Goal: Answer question/provide support

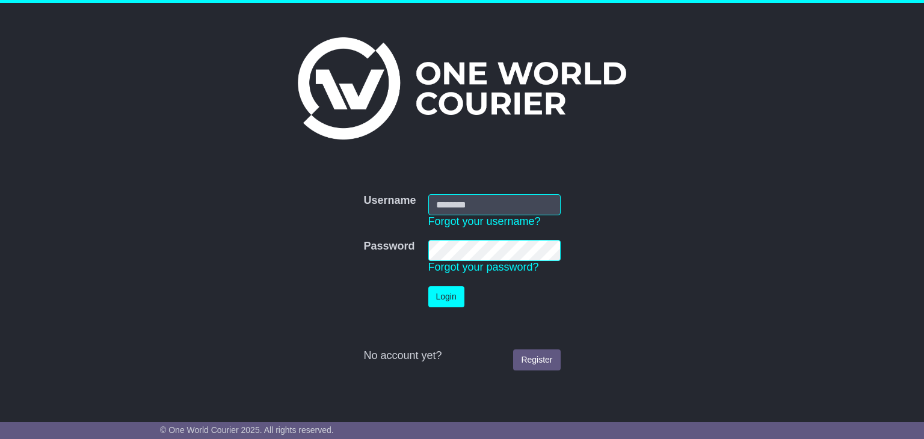
type input "**********"
click at [450, 294] on button "Login" at bounding box center [446, 296] width 36 height 21
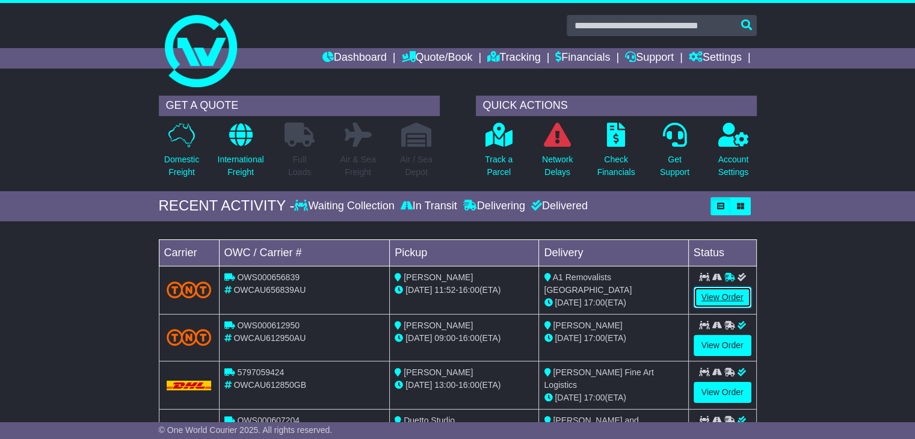
click at [737, 294] on link "View Order" at bounding box center [722, 297] width 58 height 21
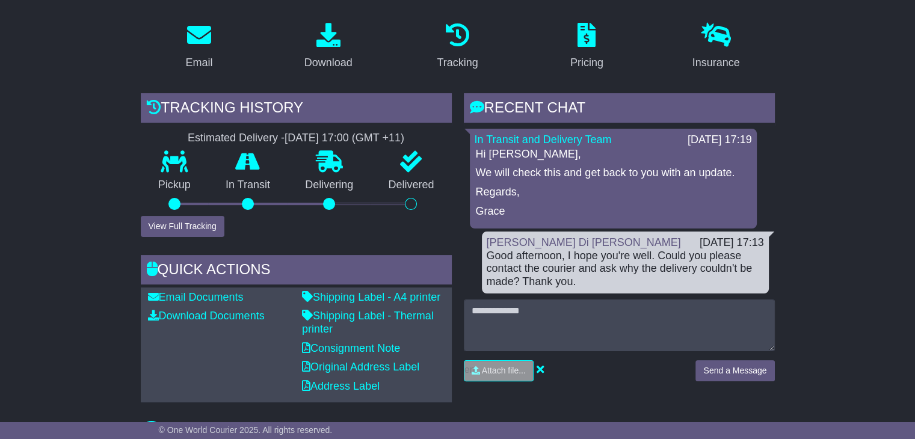
scroll to position [197, 0]
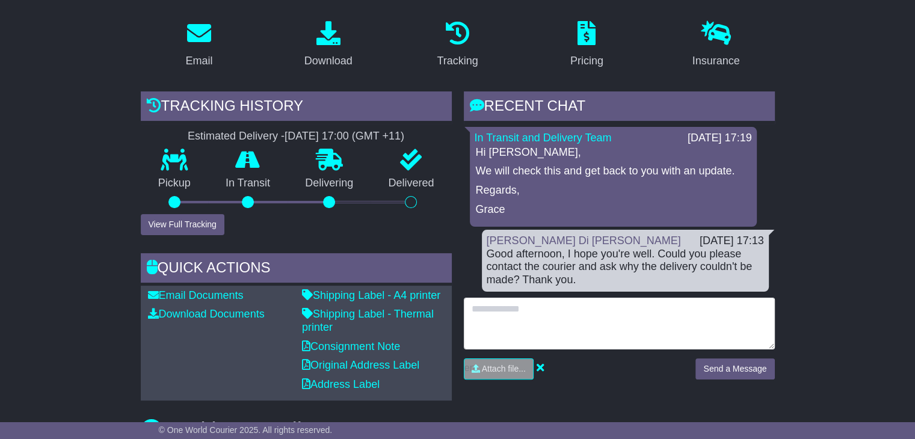
click at [592, 308] on textarea at bounding box center [619, 324] width 311 height 52
type textarea "**********"
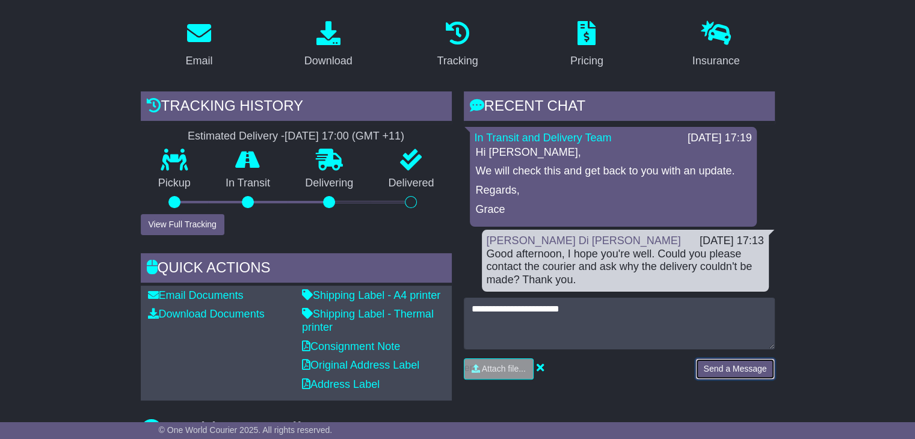
click at [699, 364] on button "Send a Message" at bounding box center [734, 368] width 79 height 21
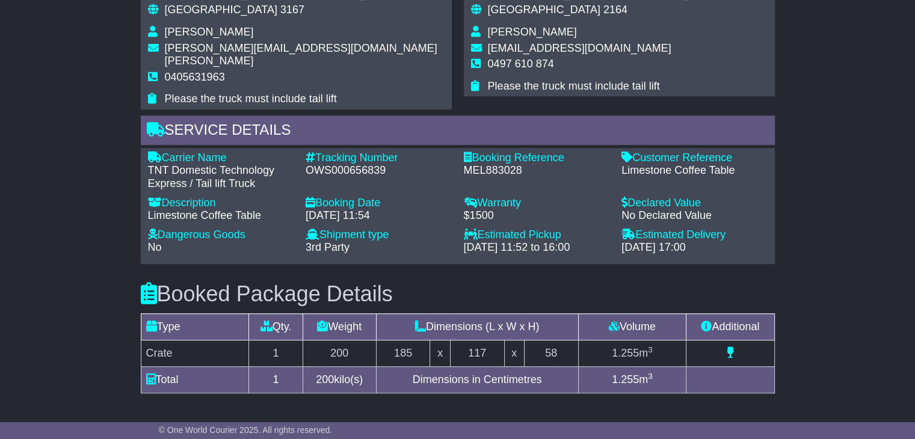
scroll to position [767, 0]
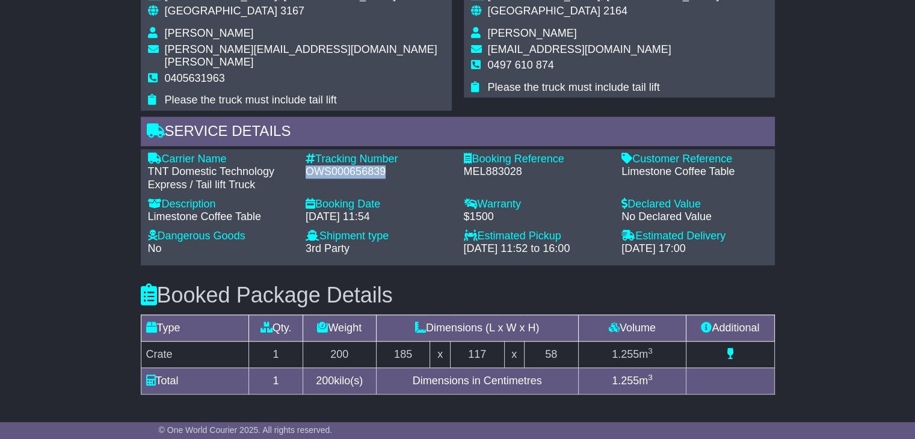
drag, startPoint x: 384, startPoint y: 158, endPoint x: 305, endPoint y: 159, distance: 78.8
click at [306, 165] on div "OWS000656839" at bounding box center [379, 171] width 146 height 13
copy div "OWS000656839"
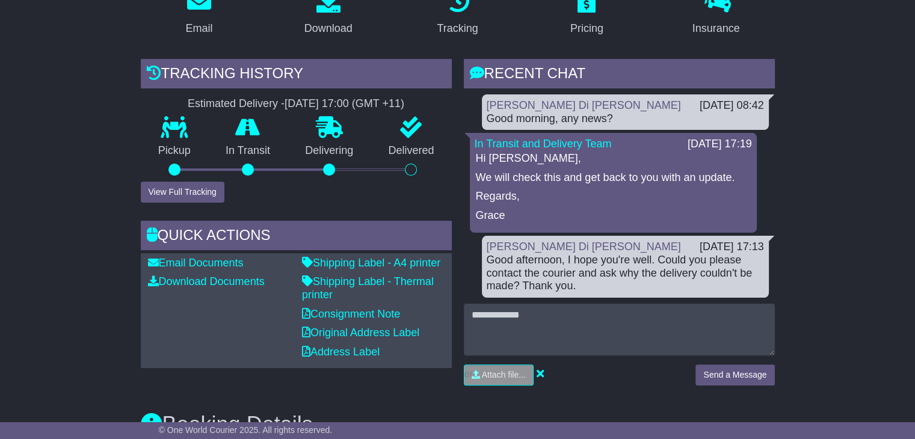
scroll to position [243, 0]
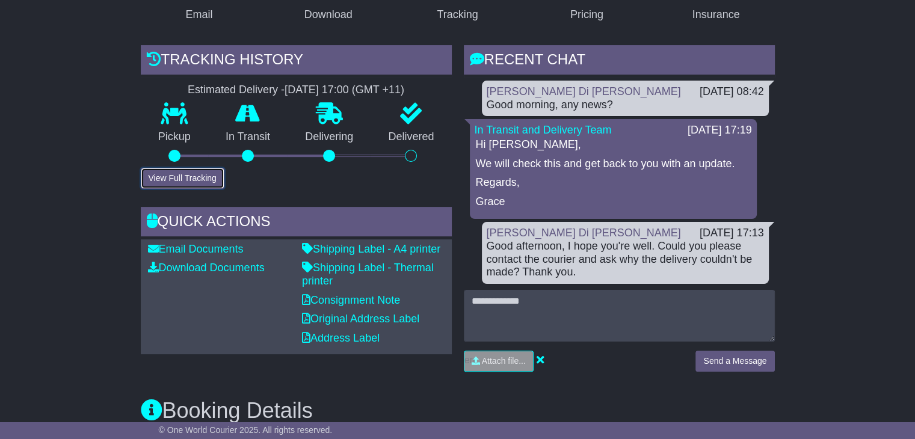
click at [204, 176] on button "View Full Tracking" at bounding box center [183, 178] width 84 height 21
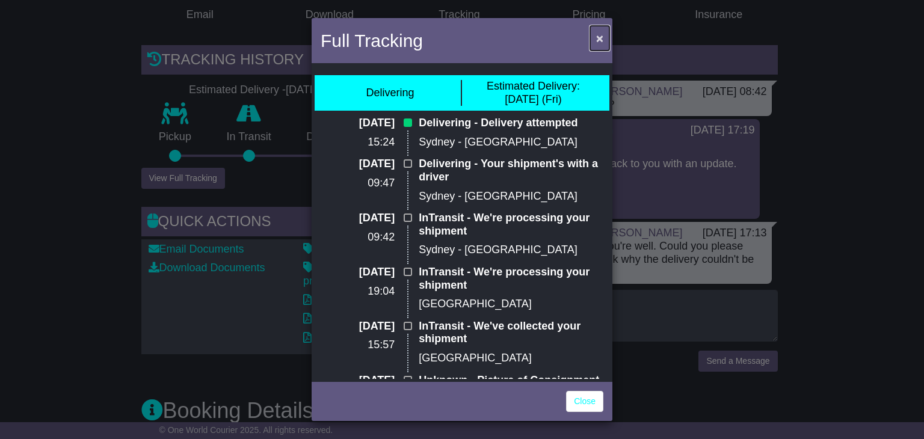
click at [604, 39] on button "×" at bounding box center [599, 38] width 19 height 25
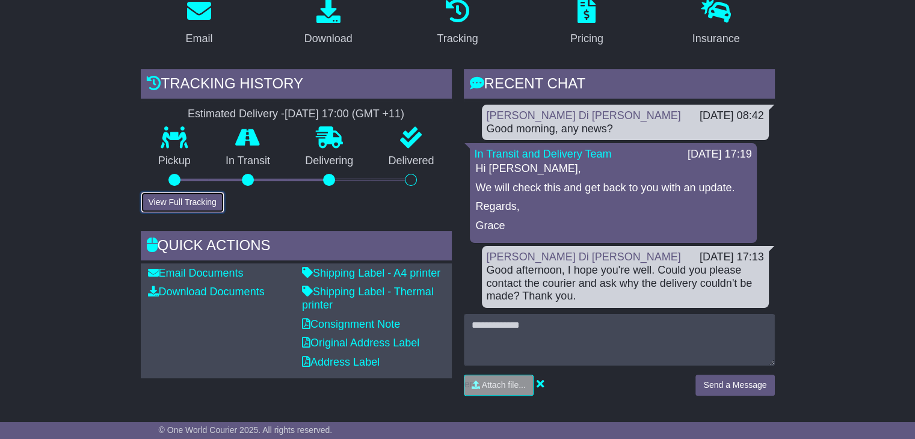
scroll to position [217, 0]
